Goal: Task Accomplishment & Management: Manage account settings

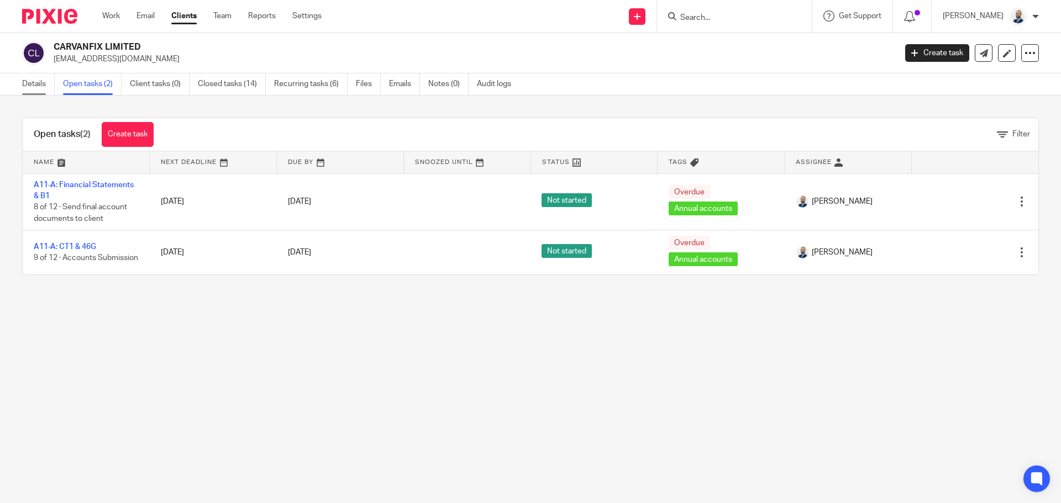
click at [47, 81] on link "Details" at bounding box center [38, 84] width 33 height 22
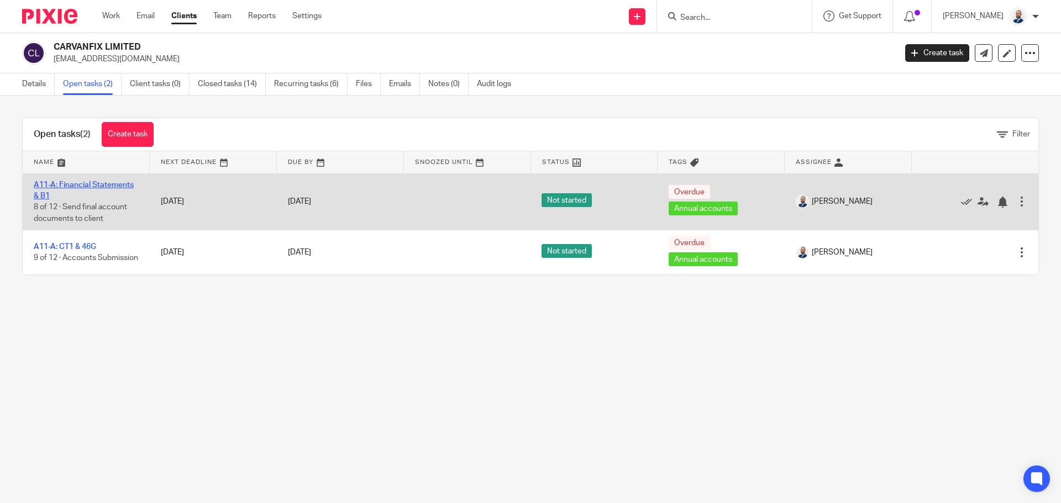
click at [94, 182] on link "A11-A: Financial Statements & B1" at bounding box center [84, 190] width 100 height 19
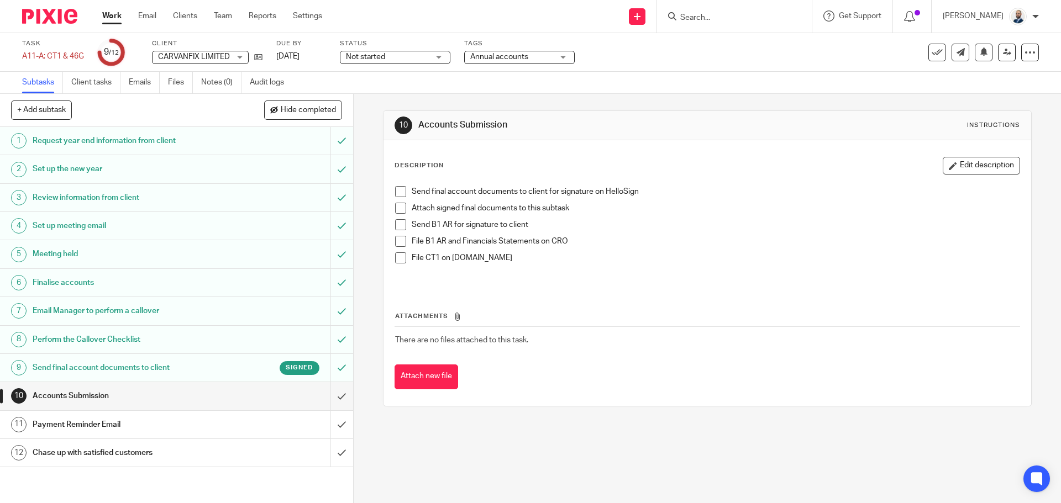
click at [396, 186] on span at bounding box center [400, 191] width 11 height 11
click at [396, 202] on li "Send final account documents to client for signature on HelloSign" at bounding box center [707, 194] width 624 height 17
click at [400, 208] on span at bounding box center [400, 208] width 11 height 11
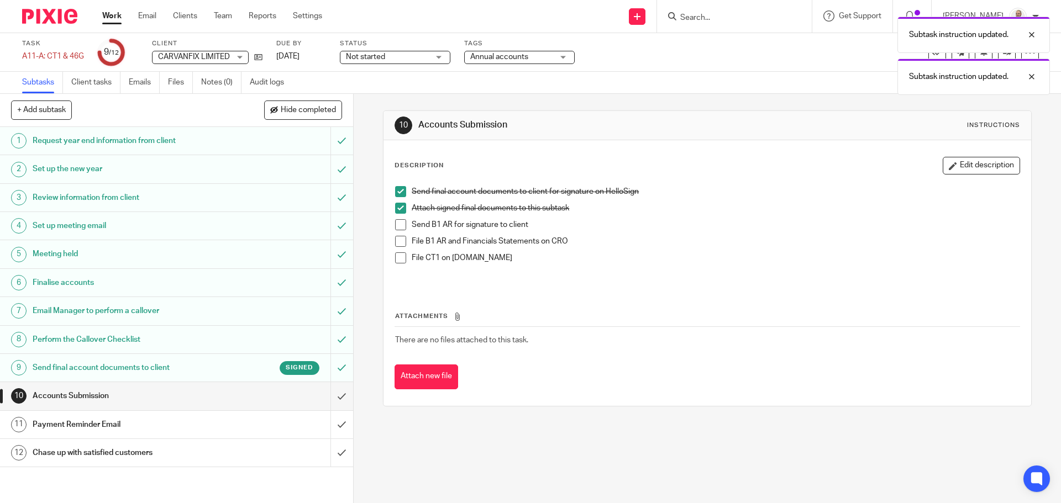
drag, startPoint x: 396, startPoint y: 217, endPoint x: 397, endPoint y: 230, distance: 13.3
click at [396, 217] on li "Attach signed final documents to this subtask" at bounding box center [707, 211] width 624 height 17
click at [398, 227] on span at bounding box center [400, 224] width 11 height 11
click at [395, 242] on span at bounding box center [400, 241] width 11 height 11
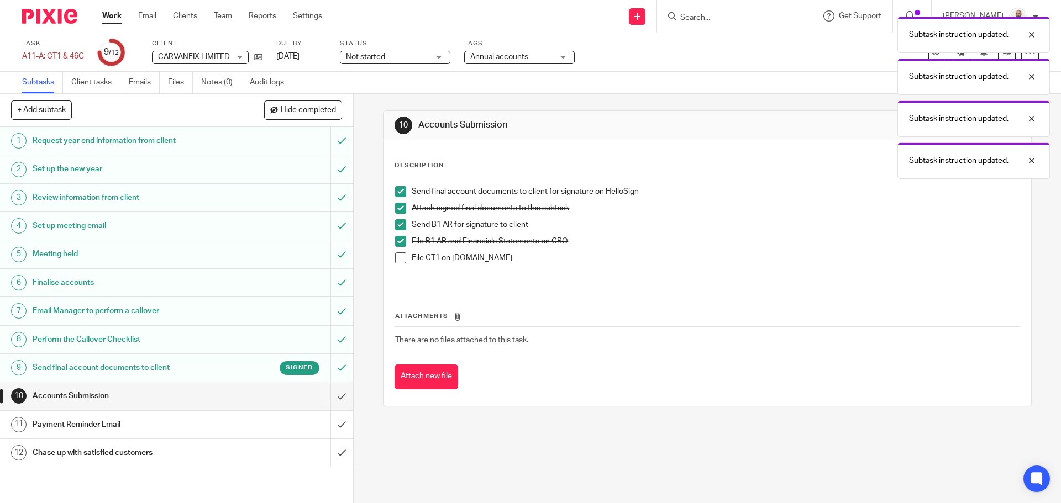
click at [397, 255] on span at bounding box center [400, 257] width 11 height 11
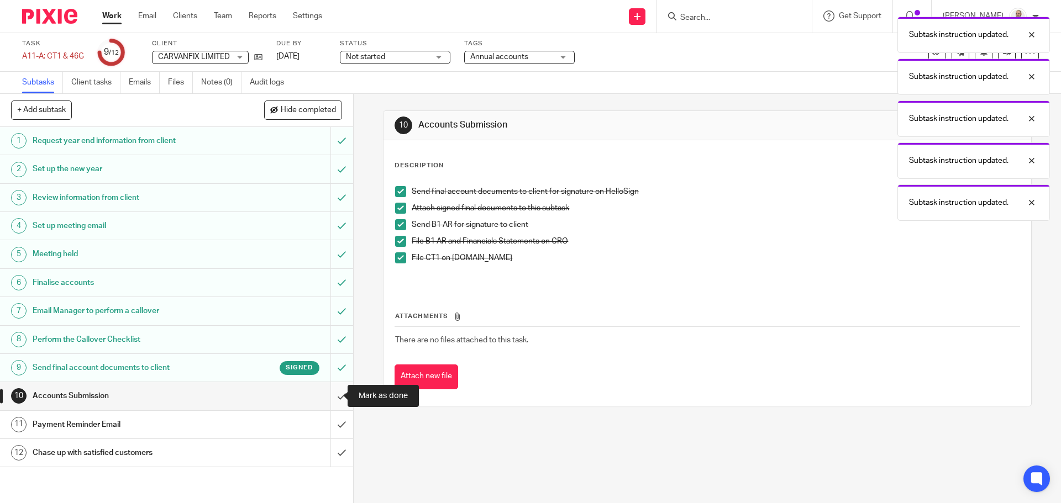
click at [328, 389] on input "submit" at bounding box center [176, 396] width 353 height 28
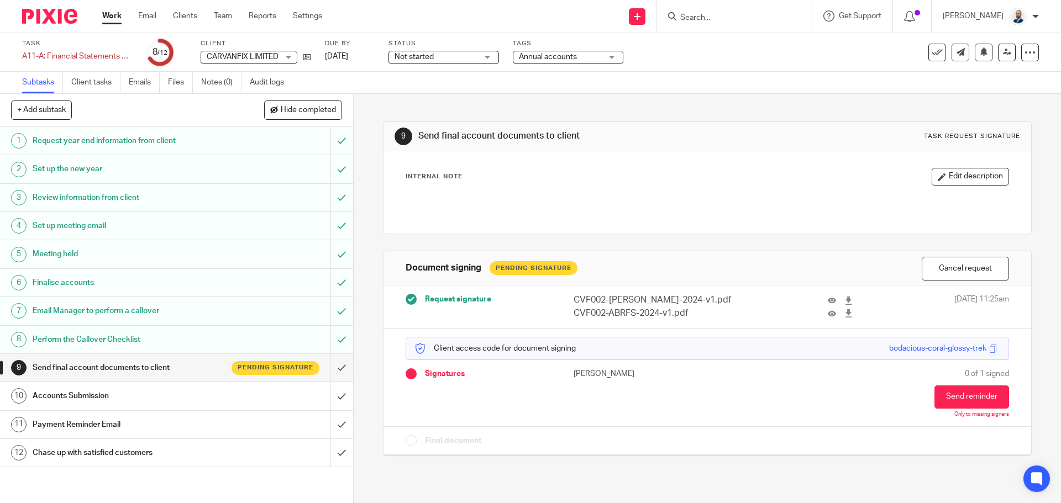
click at [255, 392] on div "Accounts Submission" at bounding box center [176, 396] width 287 height 17
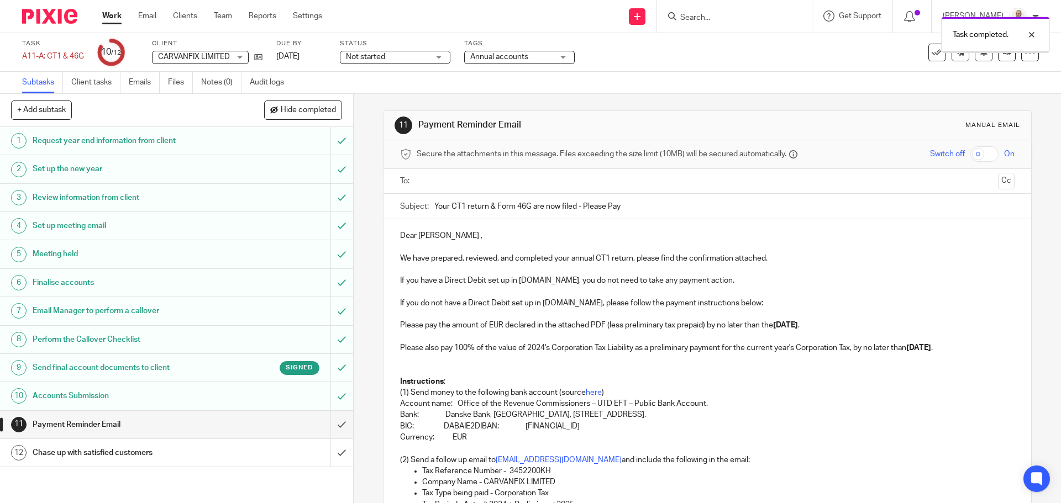
click at [438, 183] on input "text" at bounding box center [706, 181] width 572 height 13
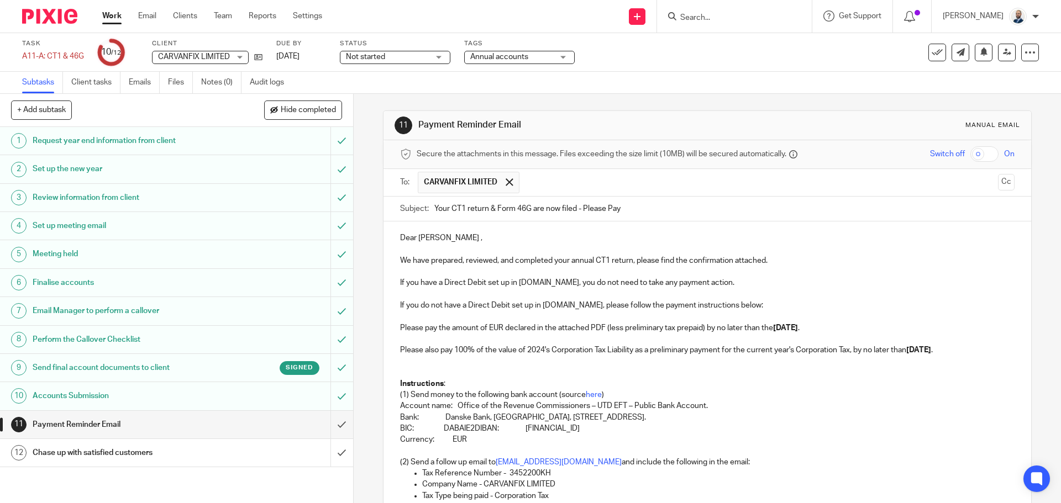
click at [798, 330] on strong "23rd of September 2023" at bounding box center [785, 328] width 25 height 8
click at [906, 354] on strong "23rd of November 2023" at bounding box center [918, 350] width 25 height 8
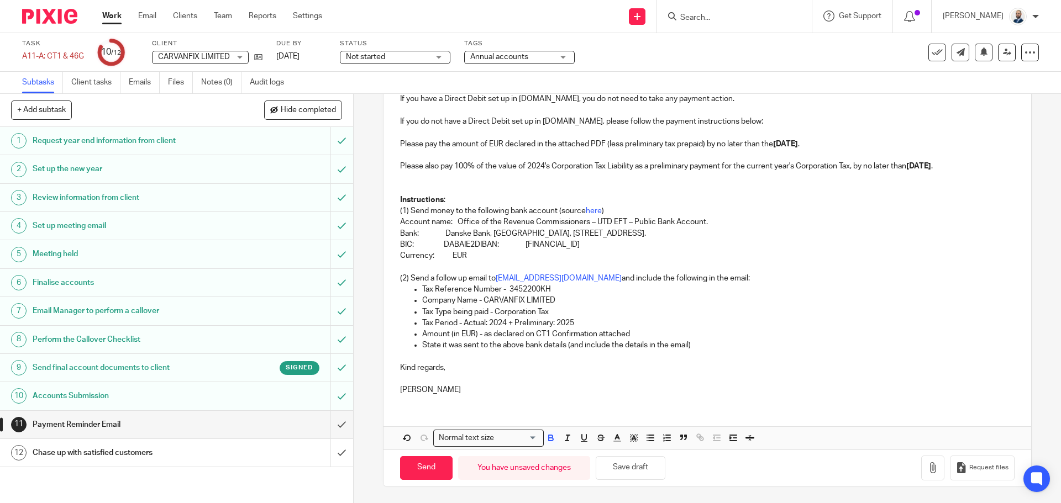
scroll to position [195, 0]
drag, startPoint x: 505, startPoint y: 323, endPoint x: 574, endPoint y: 323, distance: 69.1
click at [574, 323] on p "Tax Period - Actual: 2024 + Preliminary: 2025" at bounding box center [718, 323] width 592 height 11
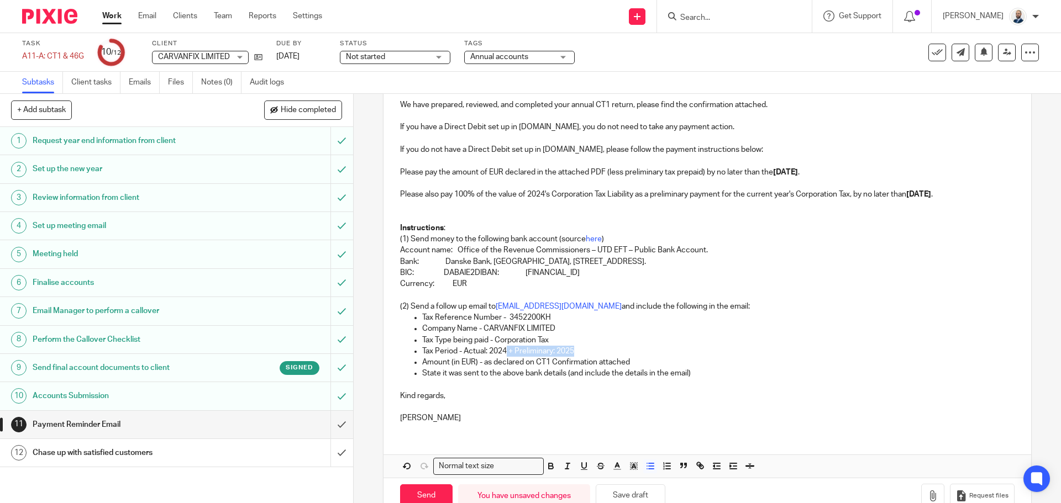
scroll to position [140, 0]
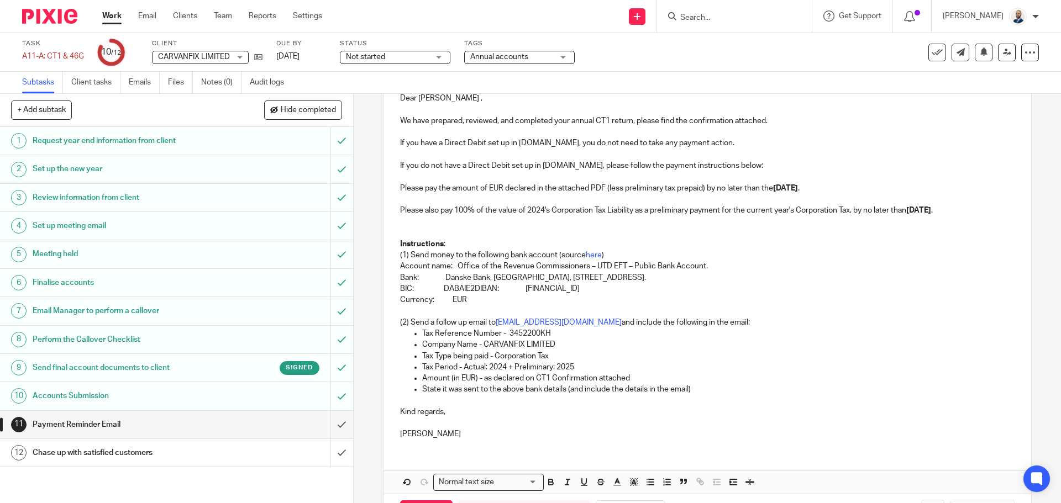
click at [638, 212] on p "Please also pay 100% of the value of 2024's Corporation Tax Liability as a prel…" at bounding box center [707, 210] width 614 height 11
click at [783, 216] on p "Please also pay 100% of the value of 2024's Corporation Tax Liability as a prel…" at bounding box center [707, 210] width 614 height 11
click at [780, 209] on p "Please also pay 100% of the value of 2024's Corporation Tax Liability as a prel…" at bounding box center [707, 210] width 614 height 11
click at [638, 211] on p "Please also pay 100% of the value of 2024's Corporation Tax Liability as a prel…" at bounding box center [707, 210] width 614 height 11
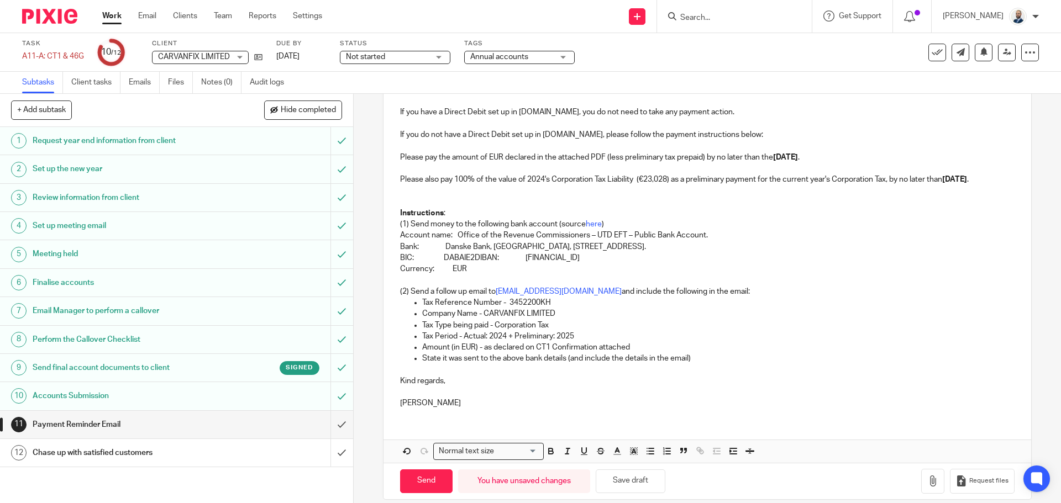
scroll to position [195, 0]
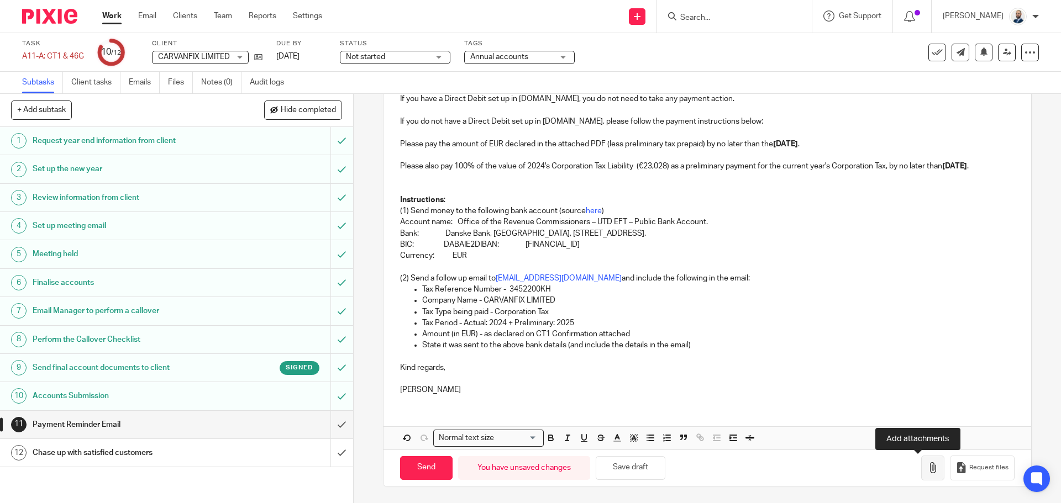
click at [927, 466] on icon "button" at bounding box center [932, 467] width 11 height 11
click at [927, 470] on icon "button" at bounding box center [932, 467] width 11 height 11
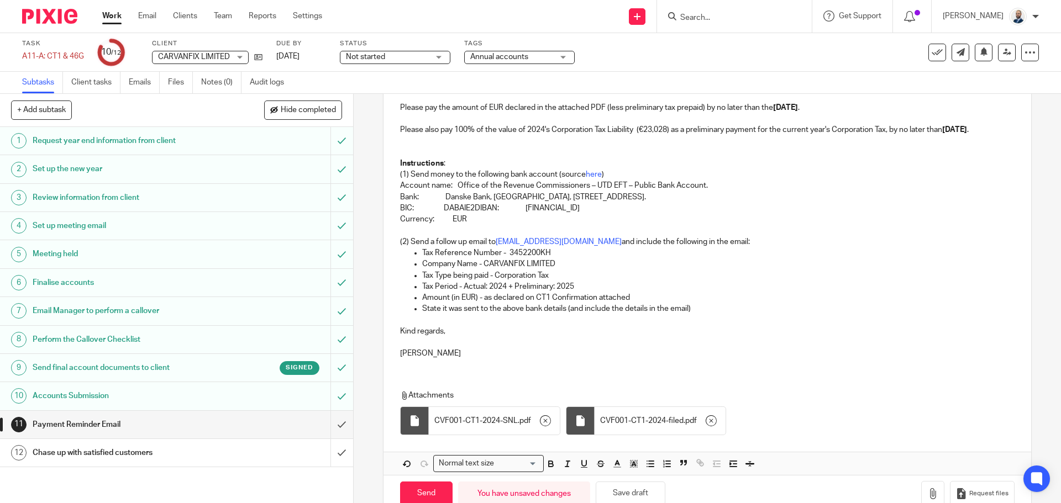
scroll to position [257, 0]
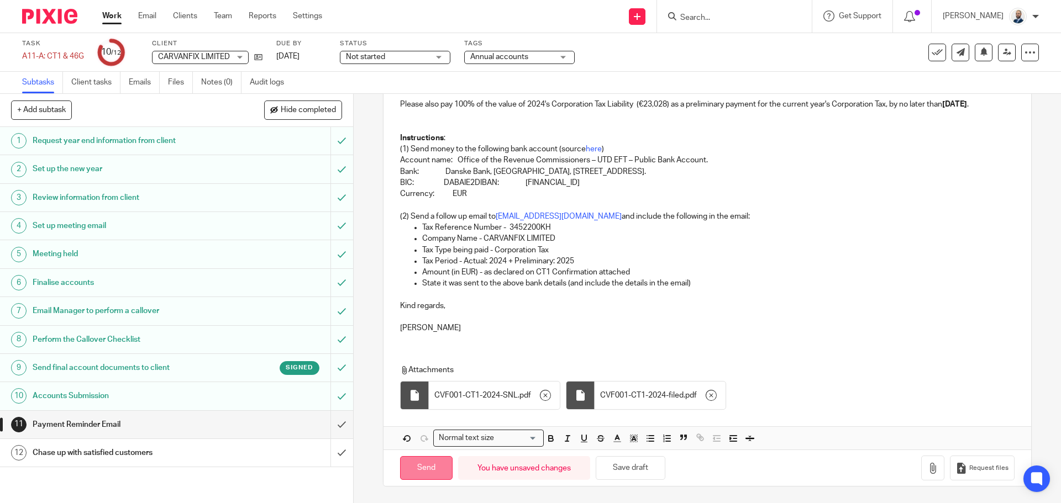
click at [417, 467] on input "Send" at bounding box center [426, 468] width 52 height 24
type input "Sent"
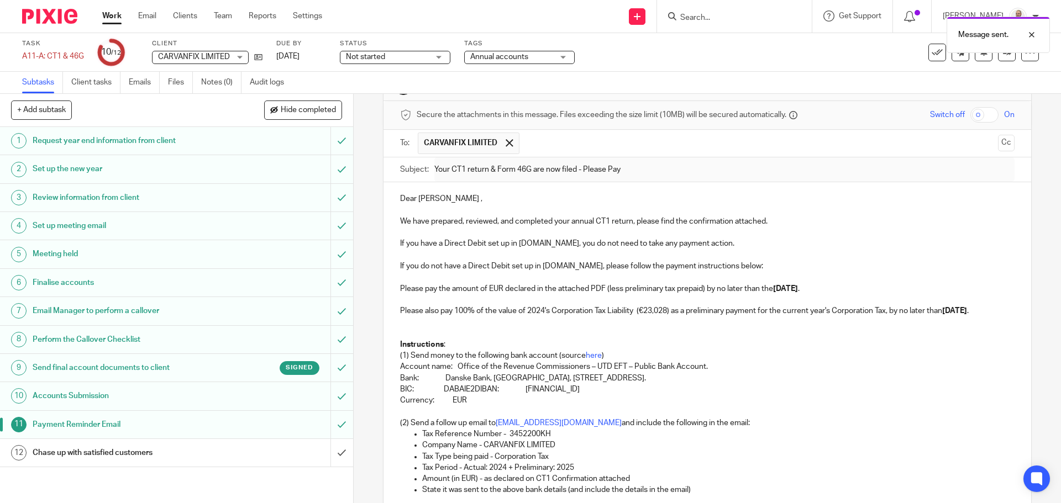
scroll to position [36, 0]
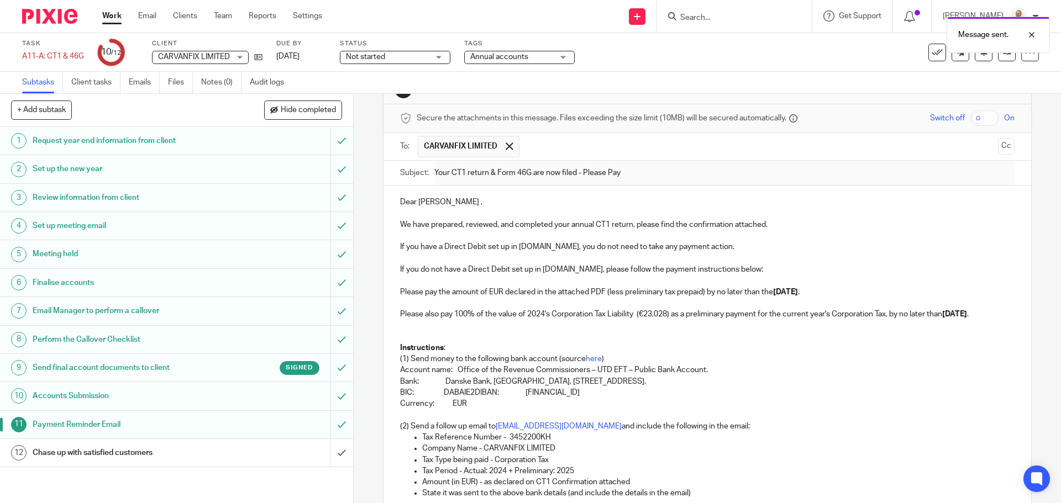
click at [239, 447] on div "Chase up with satisfied customers" at bounding box center [176, 453] width 287 height 17
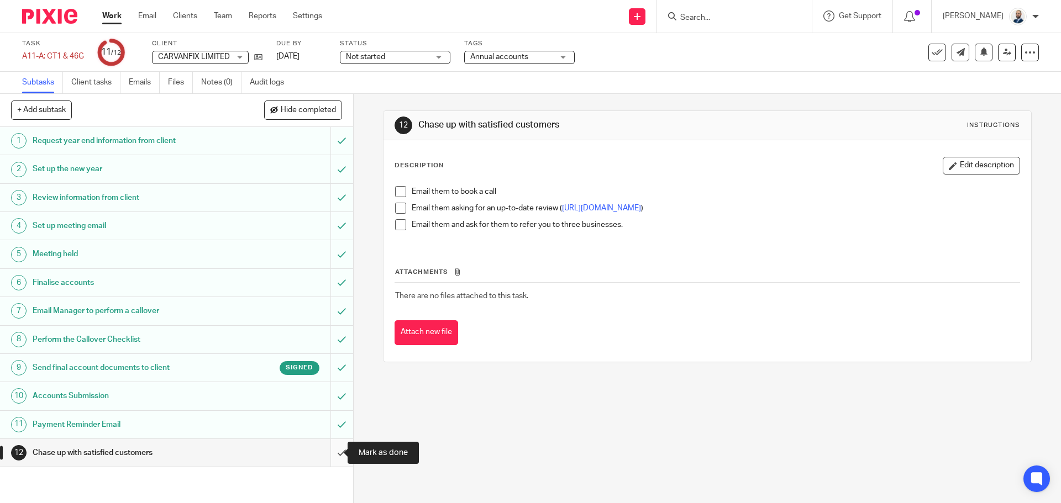
click at [325, 447] on input "submit" at bounding box center [176, 453] width 353 height 28
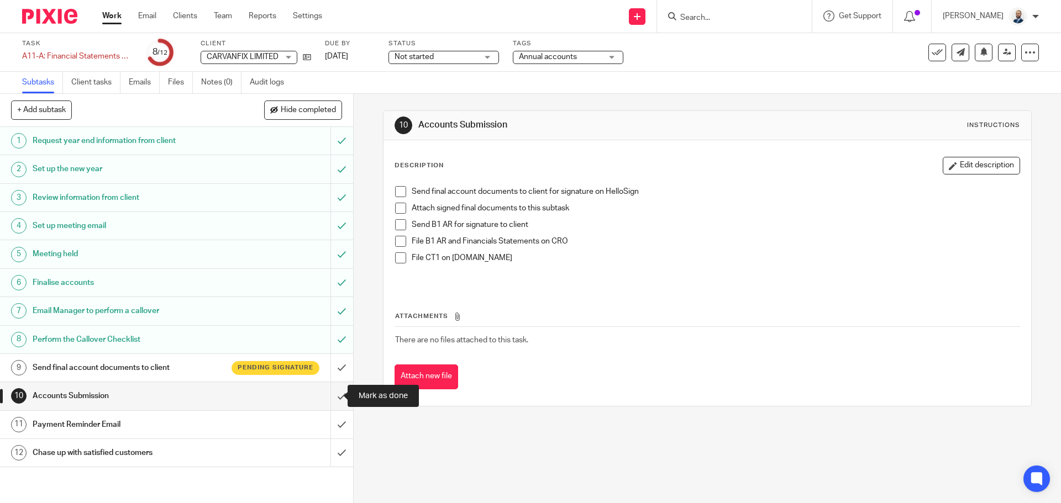
click at [329, 404] on input "submit" at bounding box center [176, 396] width 353 height 28
click at [329, 423] on input "submit" at bounding box center [176, 425] width 353 height 28
click at [330, 455] on input "submit" at bounding box center [176, 453] width 353 height 28
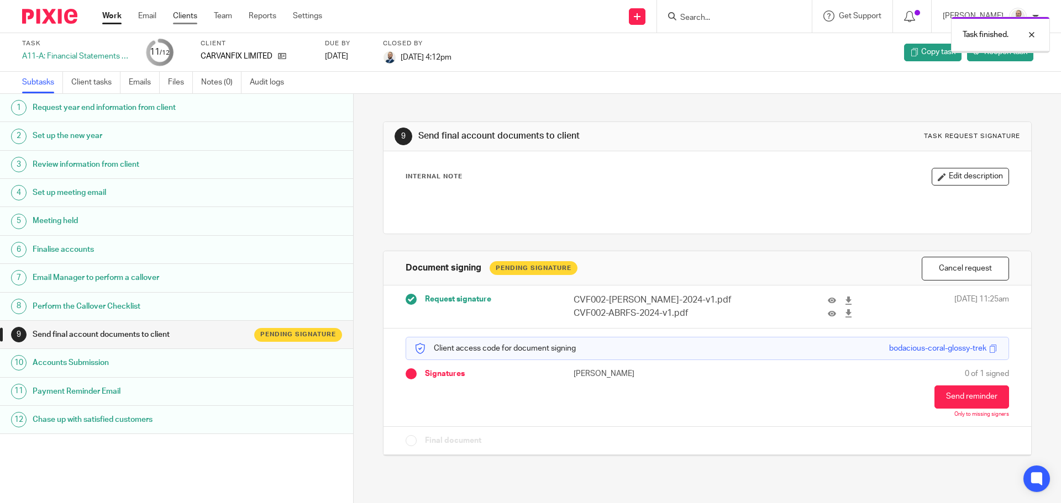
click at [190, 17] on link "Clients" at bounding box center [185, 15] width 24 height 11
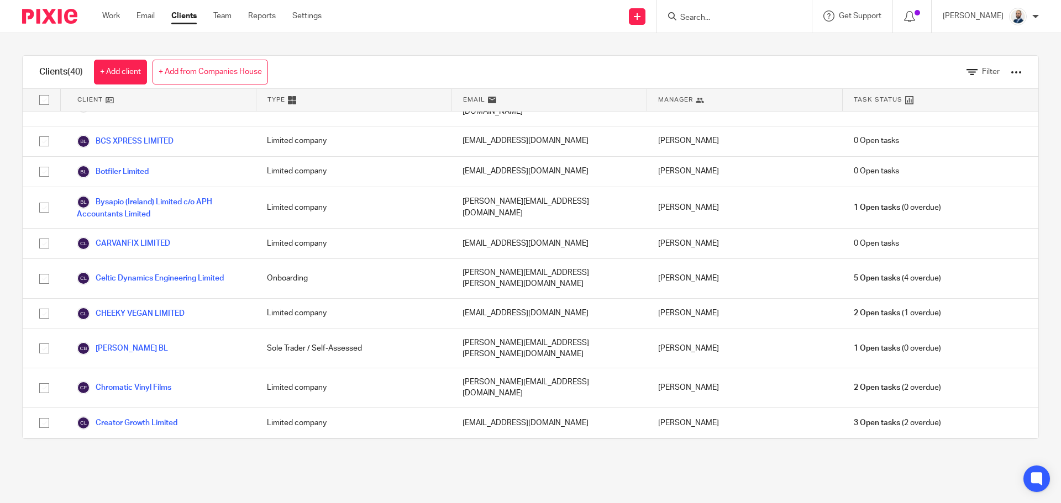
scroll to position [221, 0]
